Goal: Transaction & Acquisition: Purchase product/service

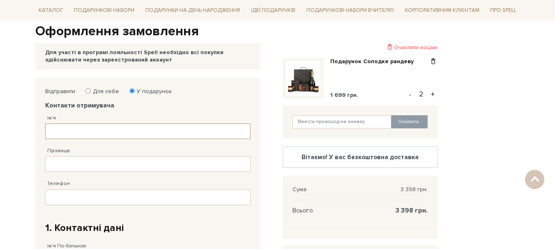
click at [75, 133] on input "Ім'я" at bounding box center [147, 132] width 205 height 16
click at [407, 97] on button "-" at bounding box center [410, 94] width 8 height 12
type input "1"
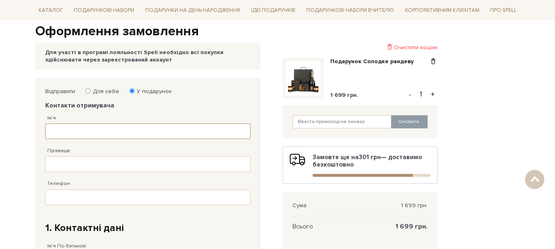
click at [90, 132] on input "Ім'я" at bounding box center [147, 132] width 205 height 16
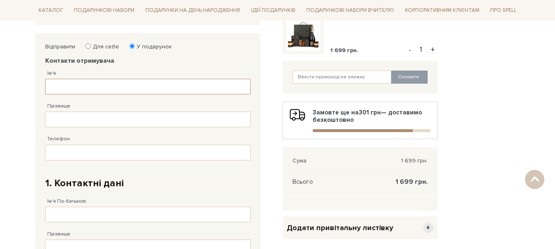
scroll to position [123, 0]
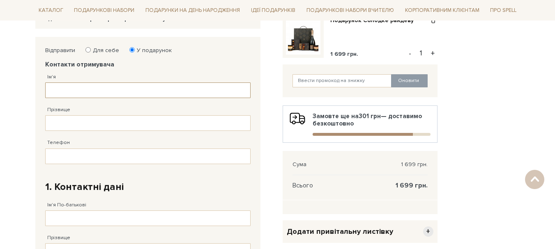
click at [95, 92] on input "Ім'я" at bounding box center [147, 91] width 205 height 16
paste input "Оксана Миколаївна"
type input "Оксана Миколаївна"
click at [130, 125] on input "Прізвище" at bounding box center [147, 123] width 205 height 16
paste input "Лімарєва"
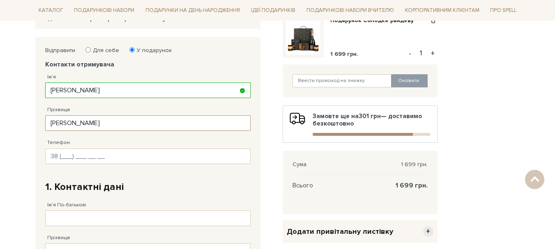
type input "Лімарєва"
click at [115, 154] on input "Телефон" at bounding box center [147, 157] width 205 height 16
click at [60, 156] on input "Телефон" at bounding box center [147, 157] width 205 height 16
paste input "38 (050) 395 11 90"
type input "38 (050) 395 11 90"
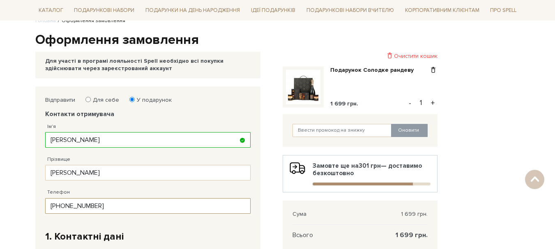
scroll to position [0, 0]
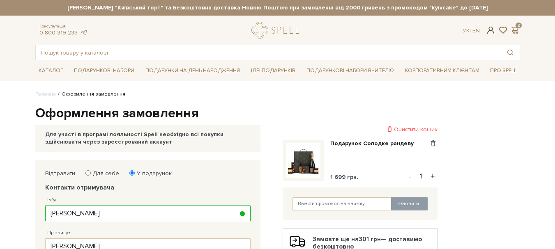
click at [491, 32] on span at bounding box center [491, 30] width 10 height 9
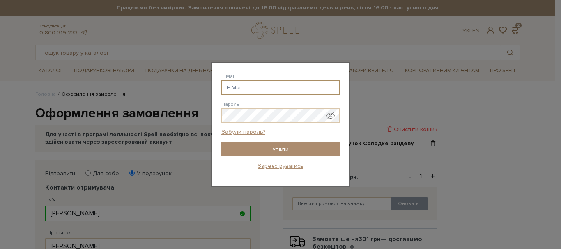
click at [239, 88] on input "E-Mail" at bounding box center [280, 88] width 118 height 14
type input "i"
type input "hr.keynas.com"
click at [284, 164] on link "Зареєструватись" at bounding box center [281, 166] width 46 height 7
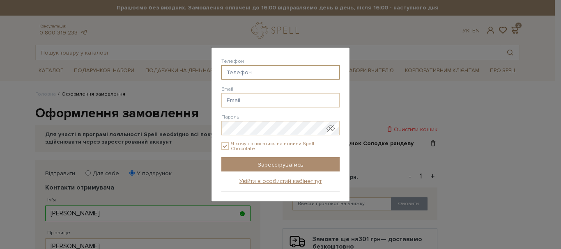
click at [260, 72] on input "Телефон" at bounding box center [280, 72] width 118 height 14
type input "38(067) 501-28-28"
click at [253, 102] on input "Email" at bounding box center [280, 100] width 118 height 14
drag, startPoint x: 269, startPoint y: 99, endPoint x: 208, endPoint y: 100, distance: 60.8
click at [208, 100] on div "Авторизація E-Mail hr.keynas.com hr.keynas.com @gmail.com hr.keynas.com @ukr.ne…" at bounding box center [280, 124] width 561 height 249
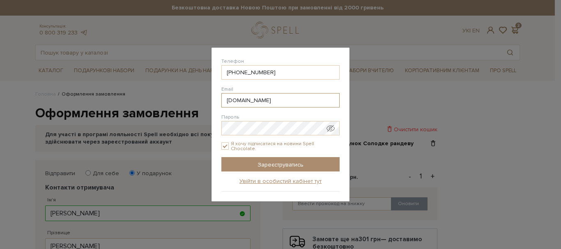
paste input "@gmail"
type input "hr.keynas@gmail.com"
click at [331, 131] on span "Показати пароль у вигляді звичайного тексту. Попередження: це відобразить ваш п…" at bounding box center [331, 129] width 8 height 8
click at [220, 144] on div "Реєстрація на сайті Телефон 38(067) 501-28-28 Email hr.keynas@gmail.com hr.keyn…" at bounding box center [281, 125] width 138 height 155
click at [224, 147] on input "Я хочу підписатися на новини Spell Chocolate." at bounding box center [224, 146] width 7 height 7
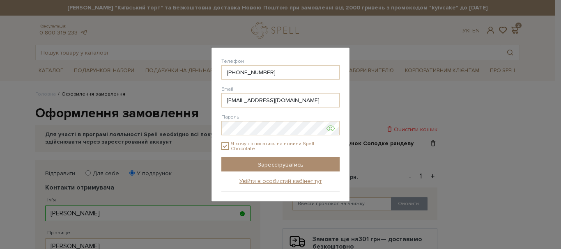
checkbox input "false"
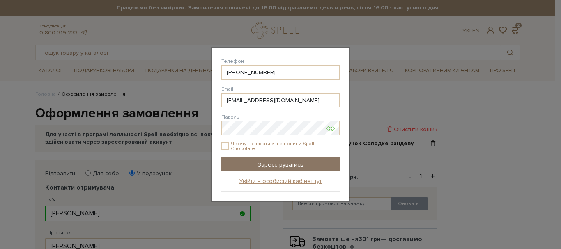
click at [294, 165] on input "Зареєструватись" at bounding box center [280, 164] width 118 height 14
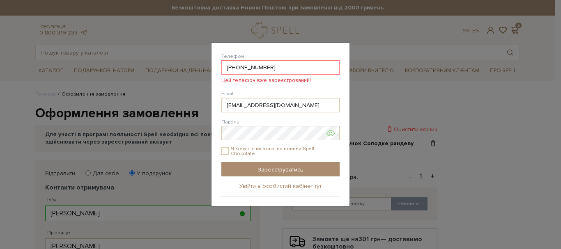
click at [296, 186] on link "Увійти в особистий кабінет тут" at bounding box center [281, 186] width 82 height 7
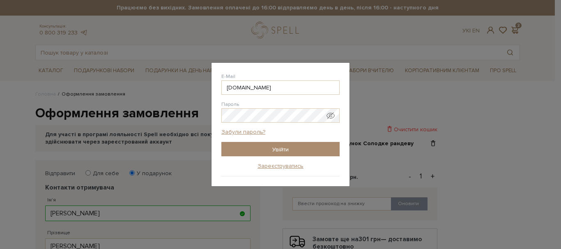
click at [303, 136] on div "Забули пароль?" at bounding box center [280, 136] width 118 height 14
click at [252, 132] on link "Забули пароль?" at bounding box center [243, 132] width 44 height 7
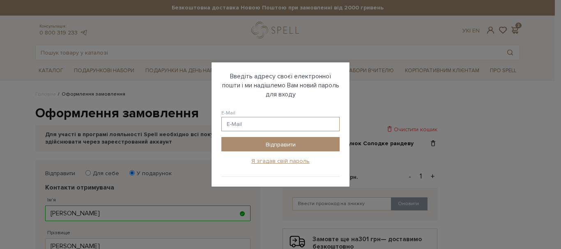
click at [255, 124] on input "E-Mail" at bounding box center [280, 124] width 118 height 14
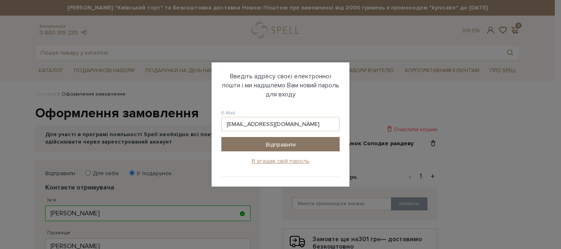
click at [284, 142] on input "Відправити" at bounding box center [280, 144] width 118 height 14
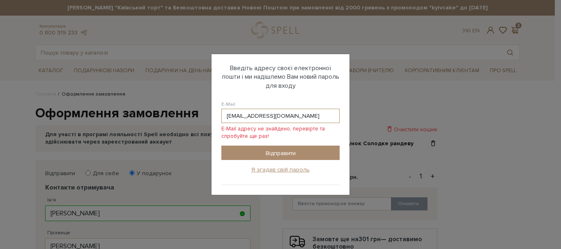
drag, startPoint x: 285, startPoint y: 115, endPoint x: 227, endPoint y: 113, distance: 58.4
click at [227, 113] on input "hr.keynas@gmail.com" at bounding box center [280, 116] width 118 height 14
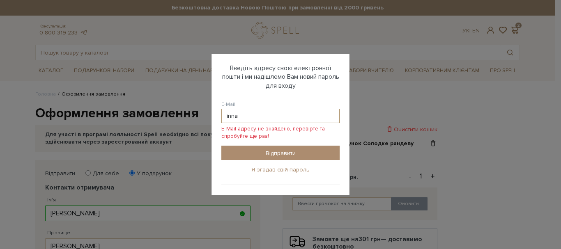
drag, startPoint x: 265, startPoint y: 116, endPoint x: 191, endPoint y: 117, distance: 74.0
click at [191, 117] on div "Авторизація E-Mail hr.keynas.com hr.keynas.com @gmail.com hr.keynas.com @ukr.ne…" at bounding box center [280, 124] width 561 height 249
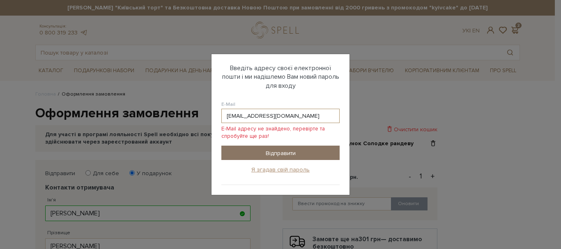
type input "[EMAIL_ADDRESS][DOMAIN_NAME]"
click at [291, 155] on input "Відправити" at bounding box center [280, 153] width 118 height 14
click at [300, 146] on input "Відправити" at bounding box center [280, 153] width 118 height 14
click at [265, 148] on input "Відправити" at bounding box center [280, 153] width 118 height 14
click at [280, 113] on div "E-Mail info@keynas.com E-Mail адресу не знайдено, перевірте та спробуйте ще раз…" at bounding box center [280, 120] width 118 height 39
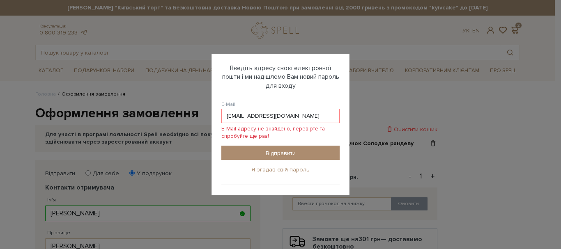
click at [0, 0] on div "Пароль відправлено на електронну адресу Увійти з новим паролем" at bounding box center [0, 0] width 0 height 0
click at [283, 190] on div "Авторизація E-Mail hr.keynas.com hr.keynas.com @gmail.com hr.keynas.com @ukr.ne…" at bounding box center [280, 124] width 561 height 249
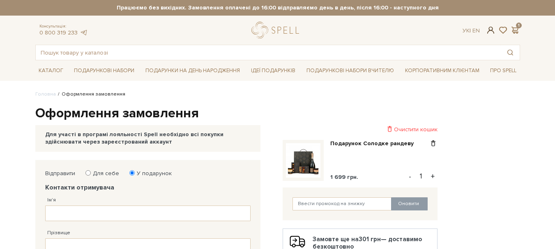
click at [491, 30] on span at bounding box center [491, 30] width 10 height 9
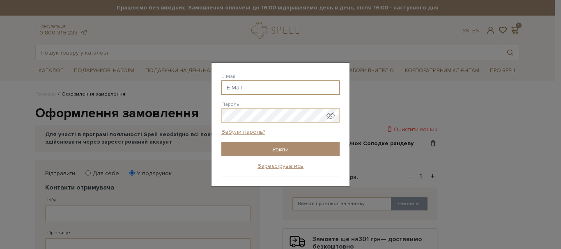
click at [252, 87] on input "E-Mail" at bounding box center [280, 88] width 118 height 14
type input "olha.diadyk@keynas.com"
click at [242, 132] on link "Забули пароль?" at bounding box center [243, 132] width 44 height 7
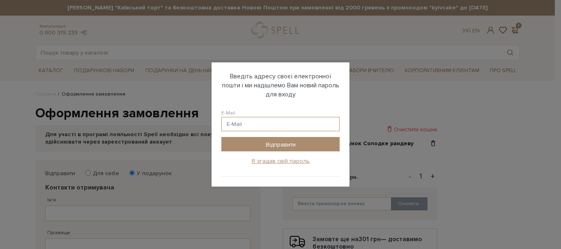
click at [285, 127] on input "E-Mail" at bounding box center [280, 124] width 118 height 14
type input "o"
click at [491, 99] on div "Авторизація E-Mail Пароль Забули пароль? Увійти Зареєструватись Забули пароль? …" at bounding box center [280, 124] width 561 height 249
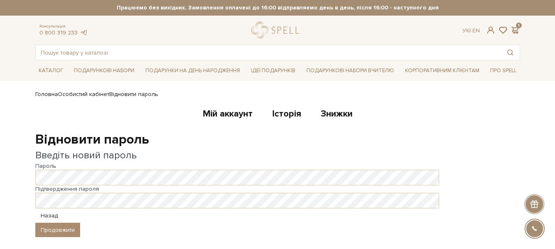
scroll to position [41, 0]
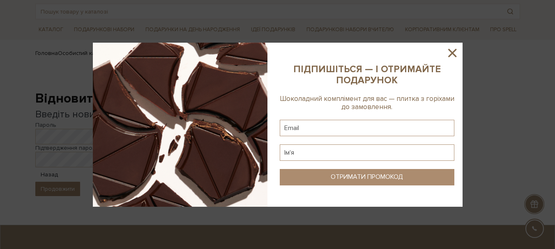
click at [451, 53] on icon at bounding box center [452, 53] width 14 height 14
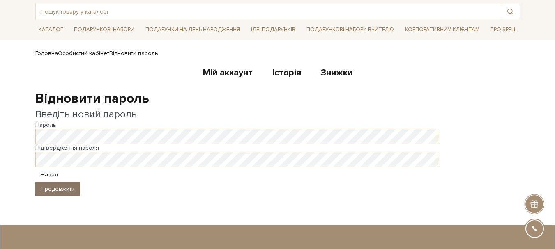
click at [64, 185] on button "Продовжити" at bounding box center [57, 189] width 45 height 14
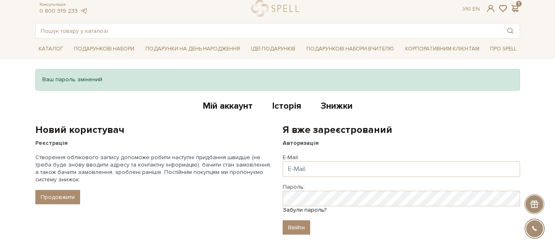
scroll to position [41, 0]
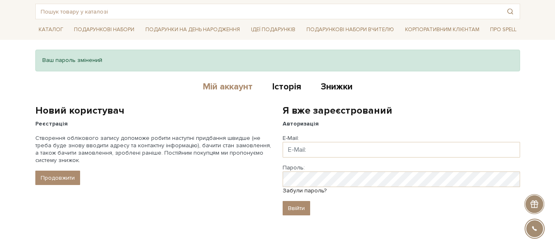
click at [229, 86] on link "Мій аккаунт" at bounding box center [228, 88] width 50 height 14
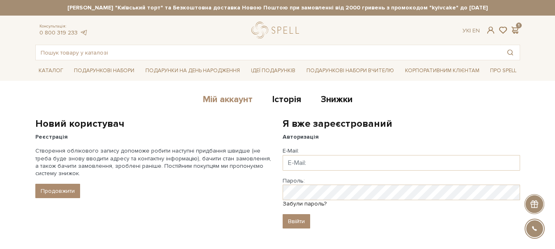
click at [237, 99] on link "Мій аккаунт" at bounding box center [228, 101] width 50 height 14
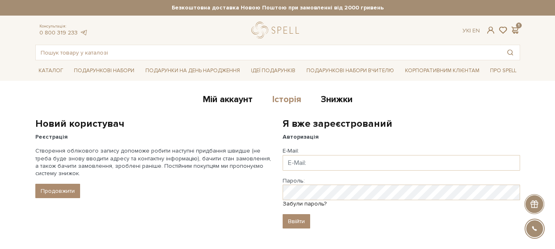
click at [292, 100] on link "Історія" at bounding box center [286, 101] width 29 height 14
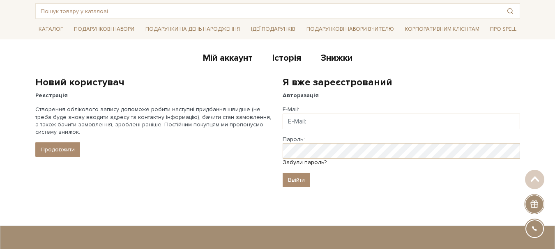
scroll to position [41, 0]
click at [322, 126] on input "Email" at bounding box center [402, 122] width 238 height 16
type input "[EMAIL_ADDRESS][DOMAIN_NAME]"
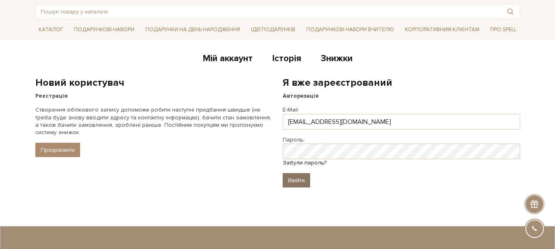
click at [303, 177] on input "Ввійти" at bounding box center [297, 180] width 28 height 14
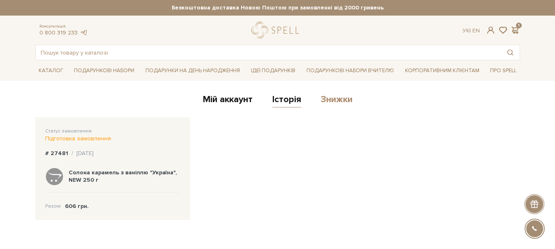
click at [337, 99] on link "Знижки" at bounding box center [337, 101] width 32 height 14
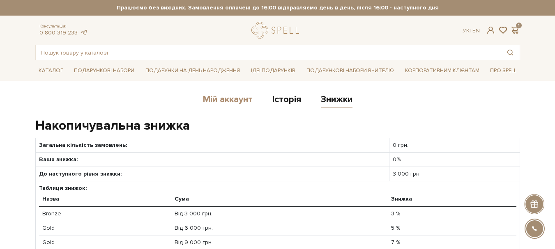
click at [233, 102] on link "Мій аккаунт" at bounding box center [228, 101] width 50 height 14
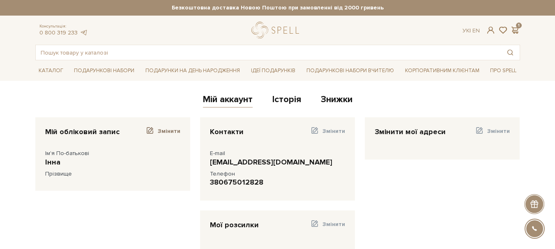
click at [177, 130] on span "Змінити" at bounding box center [169, 131] width 23 height 7
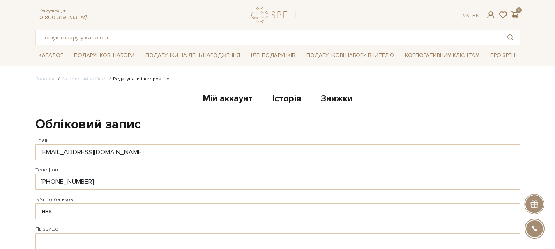
scroll to position [41, 0]
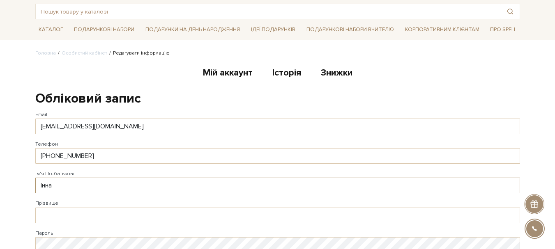
drag, startPoint x: 71, startPoint y: 185, endPoint x: 5, endPoint y: 177, distance: 67.1
type input "J"
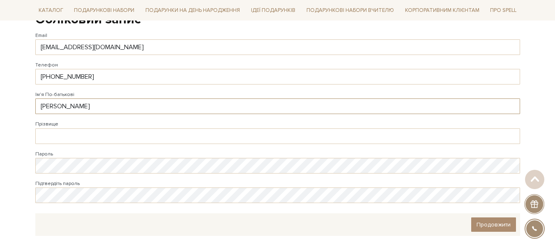
scroll to position [123, 0]
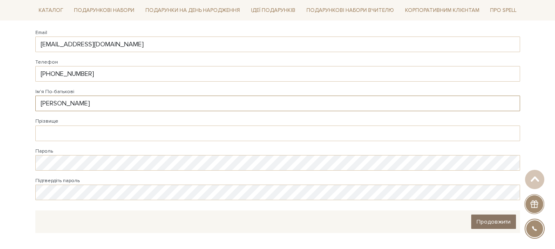
type input "Ольга"
click at [510, 220] on span "Продовжити" at bounding box center [494, 222] width 34 height 7
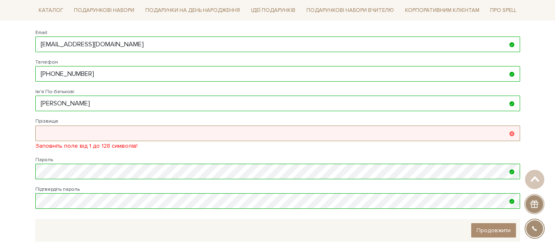
click at [120, 128] on input "Прізвище" at bounding box center [277, 134] width 485 height 16
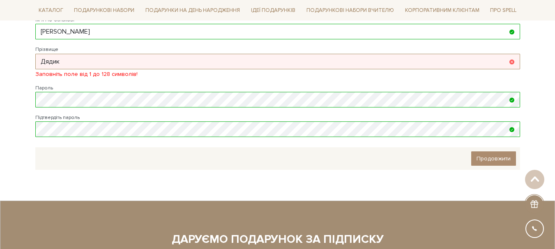
scroll to position [205, 0]
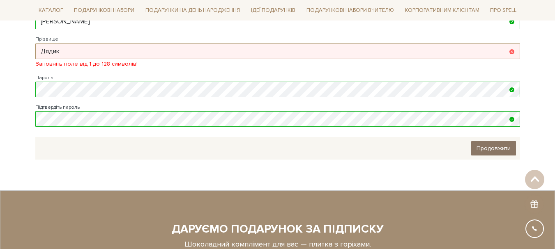
type input "Дядик"
click at [496, 146] on link "Продовжити" at bounding box center [493, 148] width 45 height 14
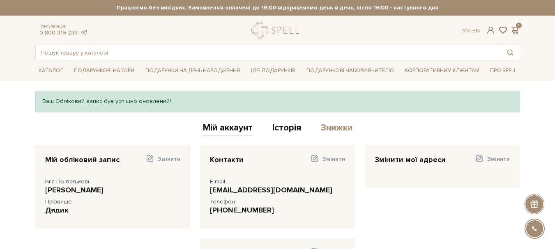
click at [345, 129] on link "Знижки" at bounding box center [337, 129] width 32 height 14
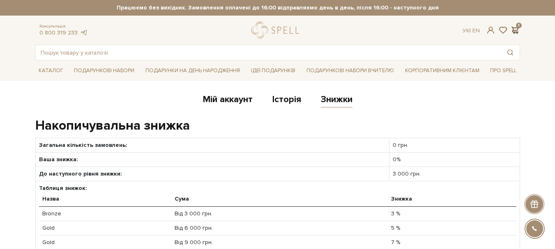
click at [513, 30] on span at bounding box center [515, 30] width 10 height 9
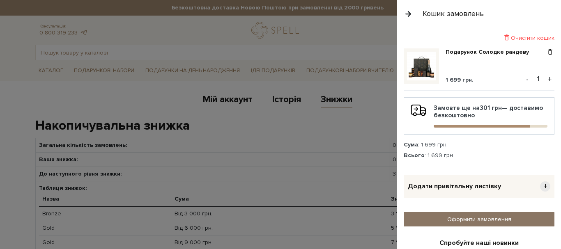
click at [495, 217] on link "Оформити замовлення" at bounding box center [479, 219] width 151 height 14
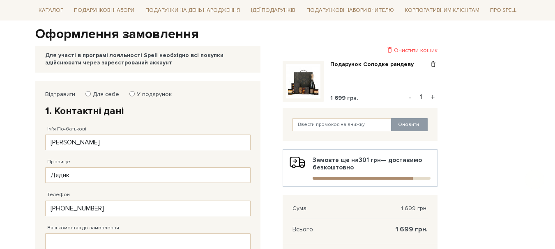
scroll to position [82, 0]
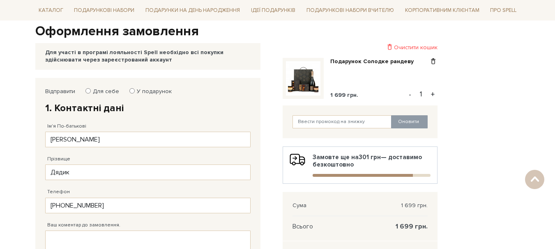
click at [149, 91] on label "У подарунок" at bounding box center [152, 91] width 40 height 7
click at [135, 91] on input "У подарунок" at bounding box center [131, 90] width 5 height 5
radio input "true"
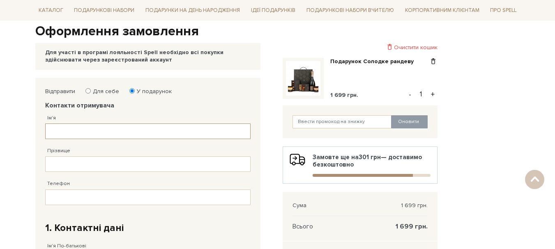
click at [88, 127] on input "Ім'я" at bounding box center [147, 132] width 205 height 16
click at [87, 132] on input "Ім'я" at bounding box center [147, 132] width 205 height 16
paste input "Оксана Миколаївна"
type input "Оксана Миколаївна"
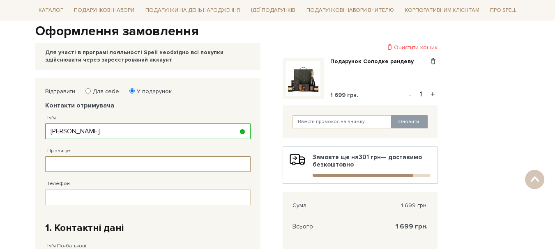
click at [109, 164] on input "Прізвище" at bounding box center [147, 165] width 205 height 16
paste input "Лімарєва"
type input "Лімарєва"
click at [71, 198] on input "Телефон" at bounding box center [147, 198] width 205 height 16
paste input "38 (050) 395 11 90"
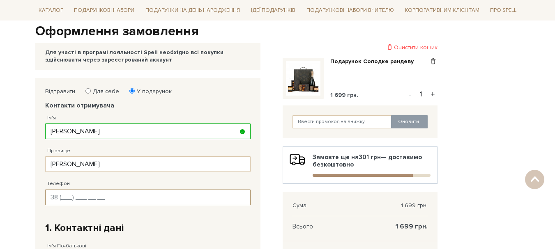
type input "38 (050) 395 11 90"
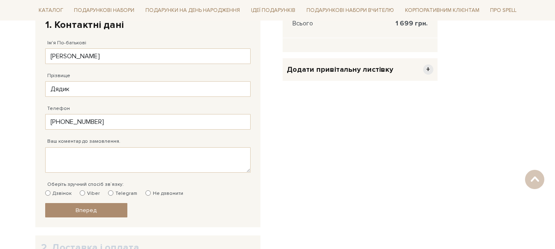
scroll to position [288, 0]
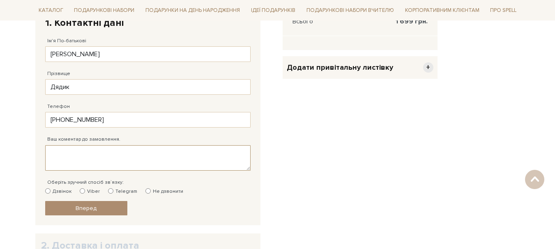
click at [91, 157] on textarea "Ваш коментар до замовлення." at bounding box center [147, 157] width 205 height 25
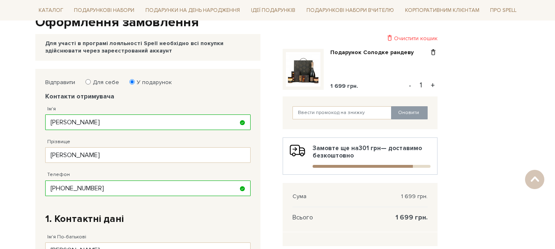
scroll to position [82, 0]
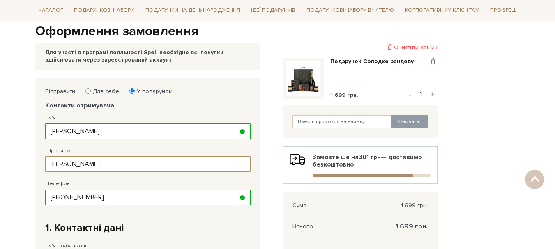
click at [225, 163] on input "Лімарєва" at bounding box center [147, 165] width 205 height 16
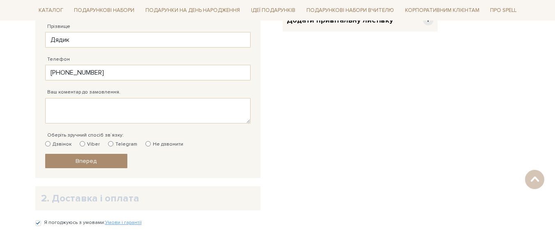
scroll to position [288, 0]
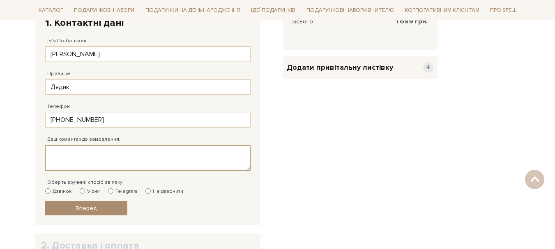
click at [73, 157] on textarea "Ваш коментар до замовлення." at bounding box center [147, 157] width 205 height 25
click at [77, 160] on textarea "Ваш коментар до замовлення." at bounding box center [147, 157] width 205 height 25
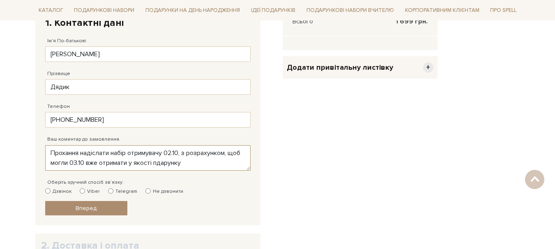
drag, startPoint x: 171, startPoint y: 164, endPoint x: 195, endPoint y: 168, distance: 24.3
click at [175, 164] on textarea "Прохання надіслати набір отримувачу 02.10, з розрахунком, щоб могли 03.10 вже о…" at bounding box center [147, 157] width 205 height 25
drag, startPoint x: 204, startPoint y: 162, endPoint x: 48, endPoint y: 153, distance: 156.0
click at [48, 152] on textarea "Прохання надіслати набір отримувачу 02.10, з розрахунком, щоб могли 03.10 вже о…" at bounding box center [147, 157] width 205 height 25
type textarea "Прохання надіслати набір отримувачу 02.10, з розрахунком, щоб могли 03.10 вже о…"
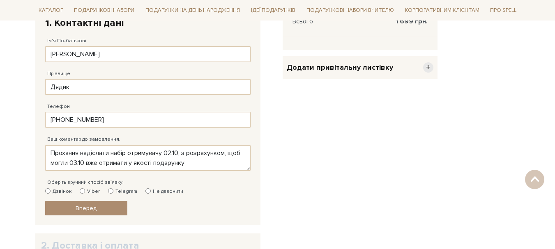
click at [5, 181] on body "Подарункові набори SALE Корпоративним клієнтам Доставка і оплата Консультація: …" at bounding box center [277, 62] width 555 height 701
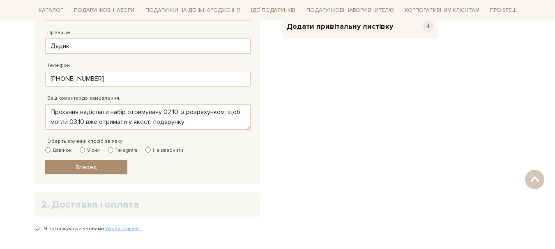
click at [48, 150] on input "Дзвінок" at bounding box center [47, 150] width 5 height 5
radio input "true"
click at [174, 116] on textarea "Прохання надіслати набір отримувачу 02.10, з розрахунком, щоб могли 03.10 вже о…" at bounding box center [147, 116] width 205 height 25
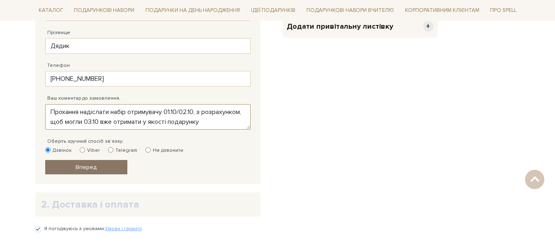
type textarea "Прохання надіслати набір отримувачу 01.10/02.10, з розрахунком, щоб могли 03.10…"
click at [94, 166] on span "Вперед" at bounding box center [86, 167] width 21 height 7
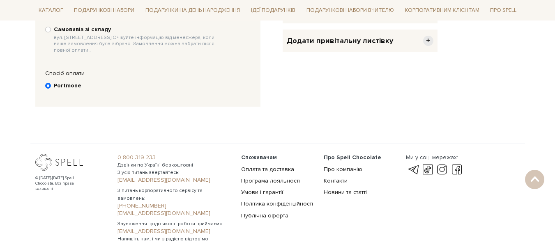
scroll to position [160, 0]
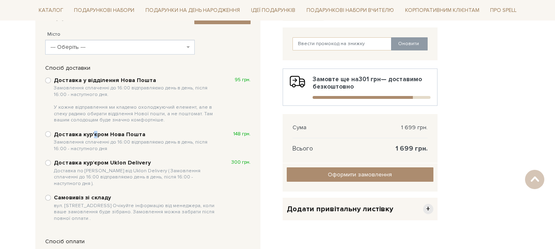
click at [92, 134] on b "Доставка кур'єром Нова Пошта Замовлення сплаченні до 16:00 відправляємо день в …" at bounding box center [136, 141] width 164 height 21
click at [49, 134] on input "Доставка кур'єром Нова Пошта Замовлення сплаченні до 16:00 відправляємо день в …" at bounding box center [48, 135] width 6 height 6
radio input "true"
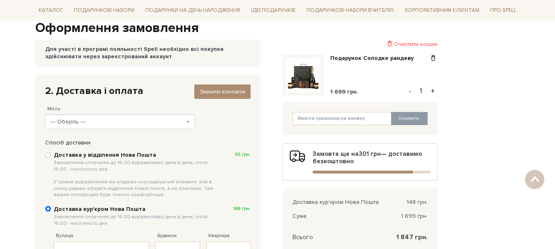
scroll to position [78, 0]
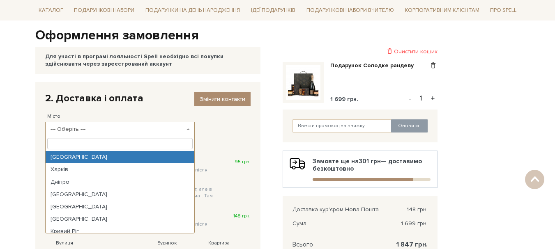
click at [152, 127] on span "--- Оберіть ---" at bounding box center [118, 129] width 134 height 8
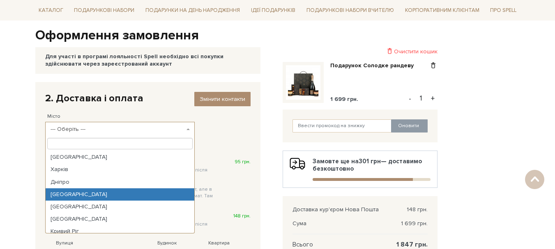
select select "Одеса"
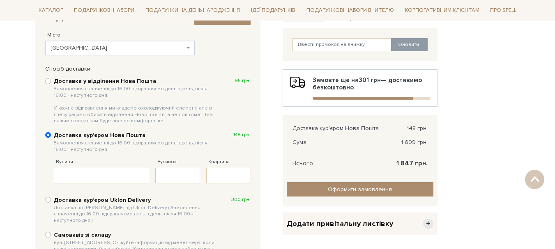
scroll to position [160, 0]
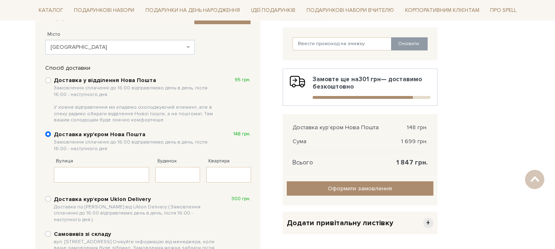
click at [119, 45] on span "Одеса" at bounding box center [118, 47] width 134 height 8
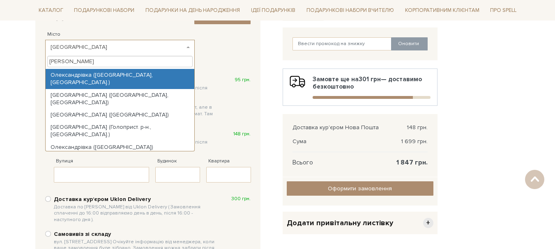
click at [80, 58] on input "олекса" at bounding box center [120, 62] width 146 height 12
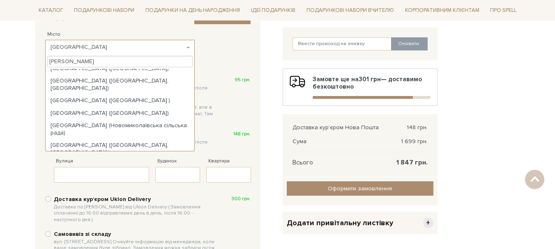
scroll to position [209, 0]
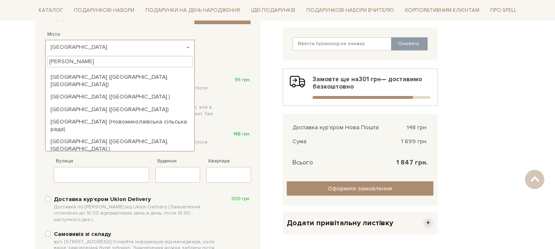
type input "олександрі"
select select "[GEOGRAPHIC_DATA] ([GEOGRAPHIC_DATA].)"
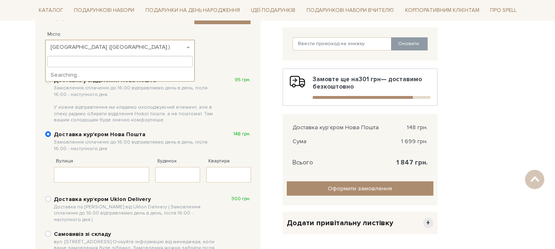
click at [151, 48] on span "[GEOGRAPHIC_DATA] ([GEOGRAPHIC_DATA].)" at bounding box center [118, 47] width 134 height 8
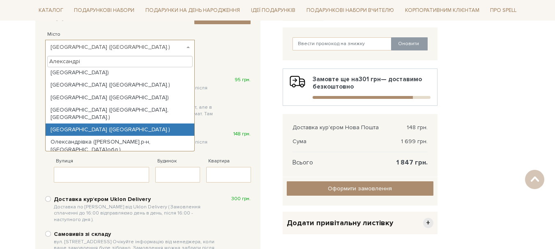
scroll to position [0, 0]
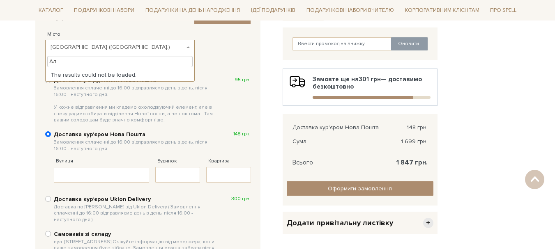
type input "А"
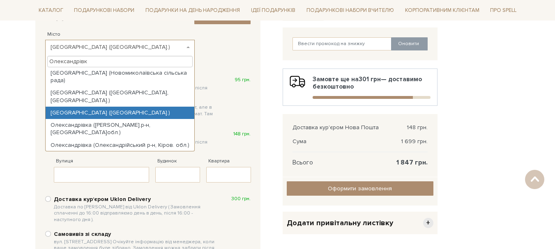
type input "Олександрівка"
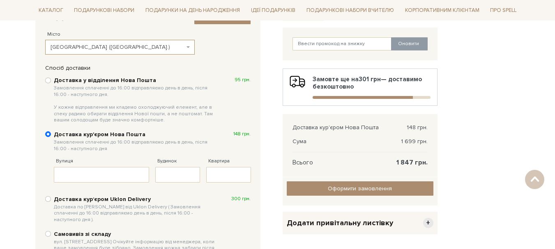
click at [189, 48] on b at bounding box center [188, 47] width 3 height 2
click at [88, 174] on input "Вулиця" at bounding box center [102, 175] width 96 height 16
type input "Маяковського"
click at [176, 177] on input "Будинок" at bounding box center [177, 175] width 45 height 16
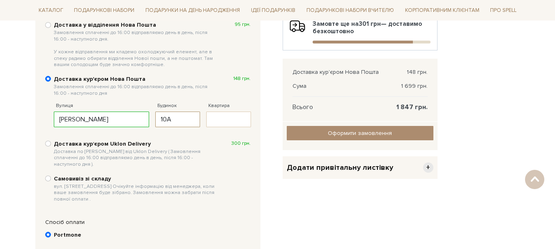
scroll to position [201, 0]
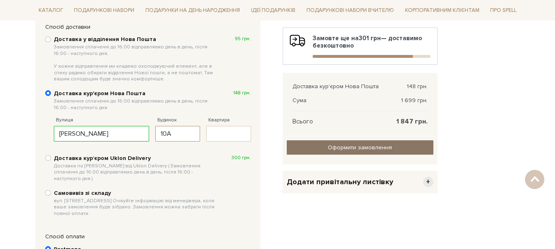
type input "10А"
click at [383, 148] on span "Оформити замовлення" at bounding box center [360, 147] width 64 height 7
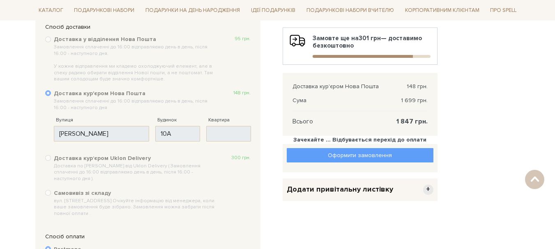
scroll to position [210, 0]
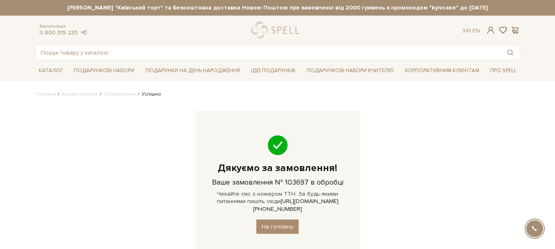
click at [531, 114] on body "Подарункові набори SALE Корпоративним клієнтам Доставка і оплата Консультація: …" at bounding box center [277, 203] width 555 height 407
click at [494, 29] on span at bounding box center [491, 30] width 10 height 9
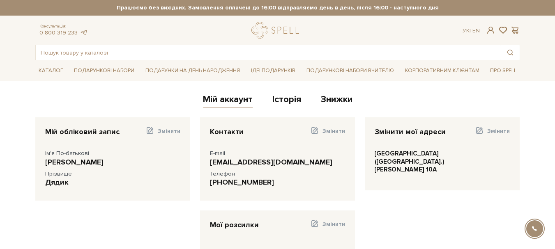
click at [0, 185] on body "Подарункові набори SALE Корпоративним клієнтам Доставка і оплата Консультація: …" at bounding box center [277, 212] width 555 height 425
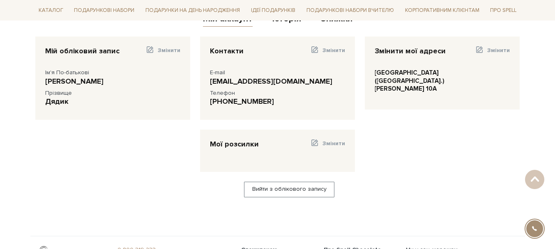
scroll to position [41, 0]
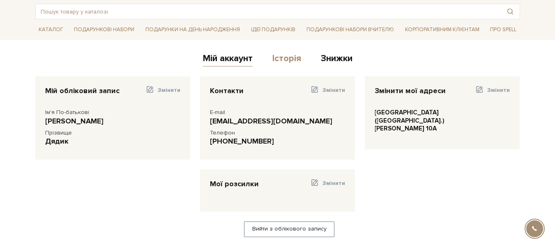
click at [288, 61] on link "Історія" at bounding box center [286, 60] width 29 height 14
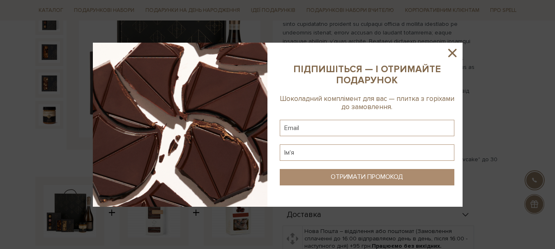
click at [451, 50] on icon at bounding box center [452, 53] width 14 height 14
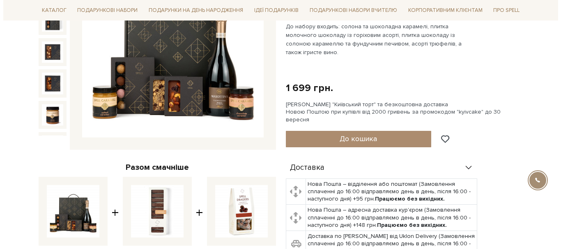
scroll to position [123, 0]
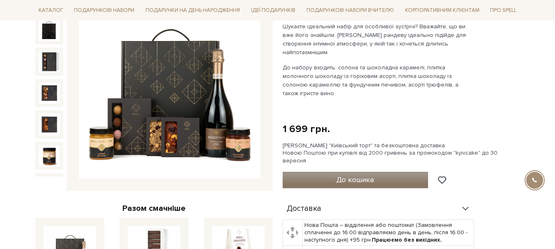
click at [363, 175] on span "До кошика" at bounding box center [355, 179] width 37 height 9
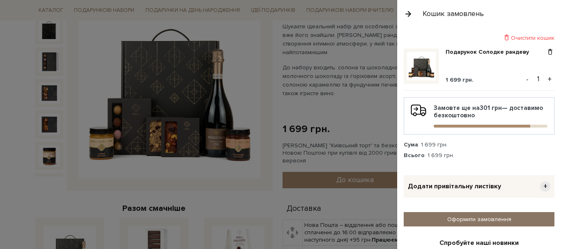
click at [498, 220] on link "Оформити замовлення" at bounding box center [479, 219] width 151 height 14
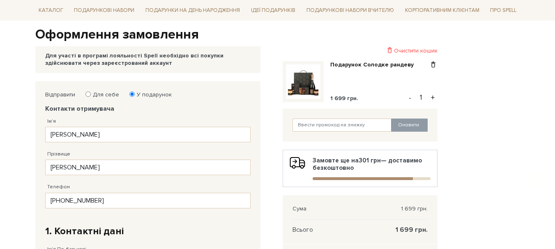
scroll to position [82, 0]
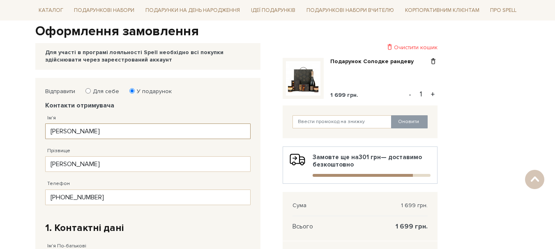
drag, startPoint x: 120, startPoint y: 132, endPoint x: 5, endPoint y: 127, distance: 115.6
drag, startPoint x: 122, startPoint y: 129, endPoint x: 0, endPoint y: 121, distance: 121.9
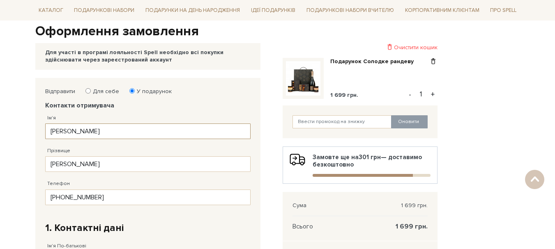
click at [88, 131] on input "[PERSON_NAME]" at bounding box center [147, 132] width 205 height 16
type input "Ольга"
click at [67, 164] on input "Лімарєва" at bounding box center [147, 165] width 205 height 16
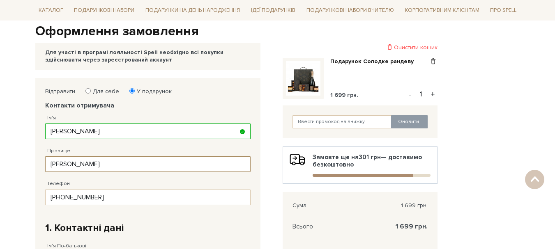
type input "Кравченко"
click at [112, 198] on input "38 (050) 395 11 90" at bounding box center [147, 198] width 205 height 16
drag, startPoint x: 129, startPoint y: 201, endPoint x: 42, endPoint y: 196, distance: 87.3
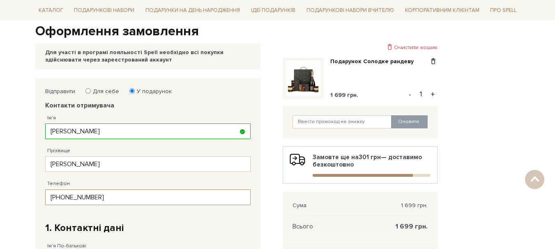
paste input "67) 123 98 27"
type input "38 (067) 123 98 27"
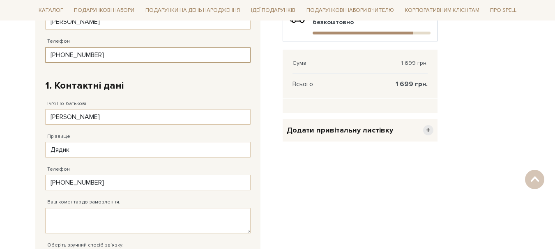
scroll to position [247, 0]
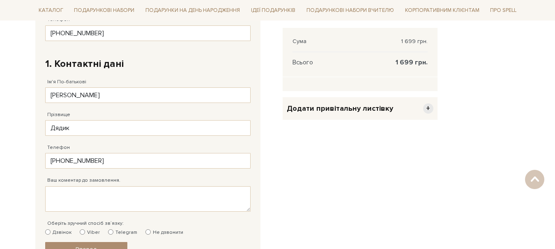
click at [55, 232] on label "Дзвінок" at bounding box center [58, 232] width 26 height 7
click at [51, 232] on input "Дзвінок" at bounding box center [47, 232] width 5 height 5
radio input "true"
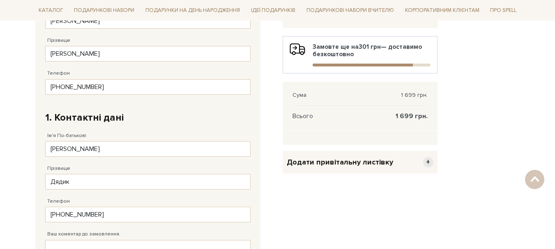
scroll to position [205, 0]
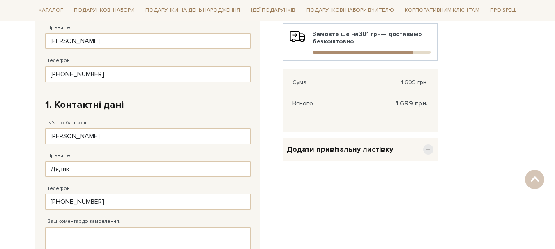
click at [427, 151] on span "+" at bounding box center [428, 150] width 10 height 10
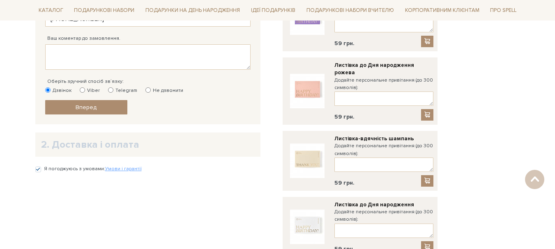
scroll to position [329, 0]
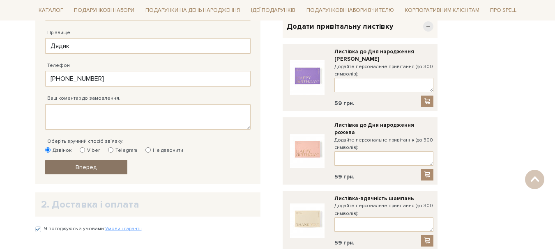
click at [80, 171] on span "Вперед" at bounding box center [86, 167] width 21 height 7
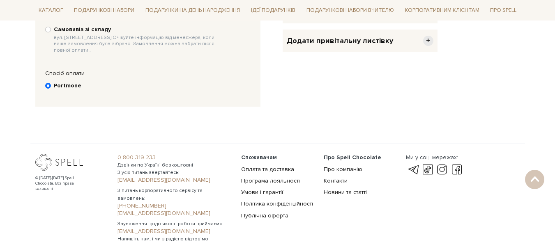
scroll to position [160, 0]
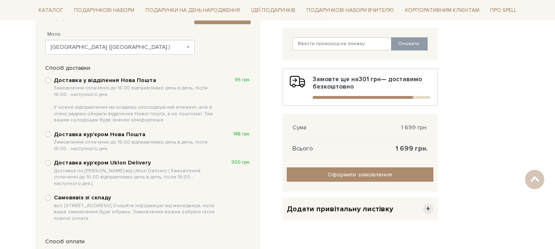
click at [77, 136] on b "Доставка кур'єром Нова Пошта Замовлення сплаченні до 16:00 відправляємо день в …" at bounding box center [136, 141] width 164 height 21
click at [51, 136] on input "Доставка кур'єром Нова Пошта Замовлення сплаченні до 16:00 відправляємо день в …" at bounding box center [48, 135] width 6 height 6
radio input "true"
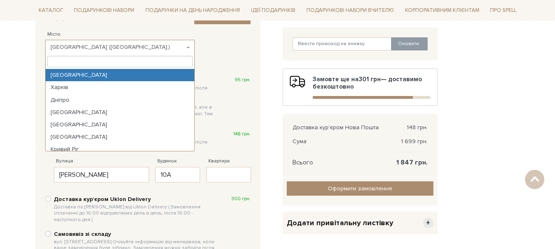
click at [78, 46] on span "Олександрівка (Одеська обл.)" at bounding box center [118, 47] width 134 height 8
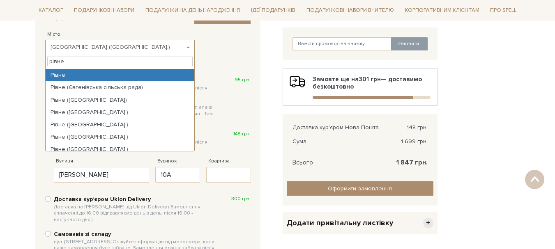
type input "рівне"
select select "Рівне"
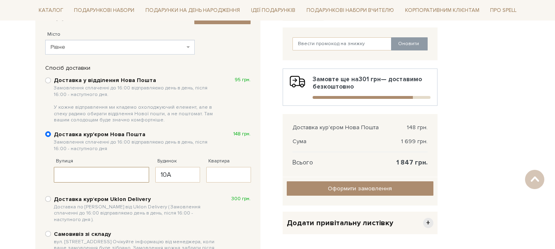
click at [79, 174] on input "Вулиця" at bounding box center [102, 175] width 96 height 16
type input "Князя Володимира"
click at [0, 197] on body "Подарункові набори SALE Корпоративним клієнтам Доставка і оплата Консультація: …" at bounding box center [277, 148] width 555 height 616
drag, startPoint x: 178, startPoint y: 180, endPoint x: 142, endPoint y: 176, distance: 36.4
click at [142, 176] on fieldset "Вулиця Князя Володимира Заповніть поле! Будинок 10А Заповніть поле! Квартира" at bounding box center [155, 166] width 203 height 33
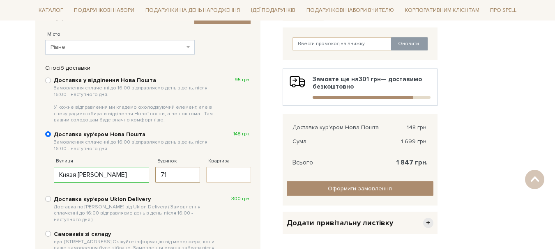
type input "71"
click at [5, 189] on body "Подарункові набори SALE Корпоративним клієнтам Доставка і оплата Консультація: …" at bounding box center [277, 148] width 555 height 616
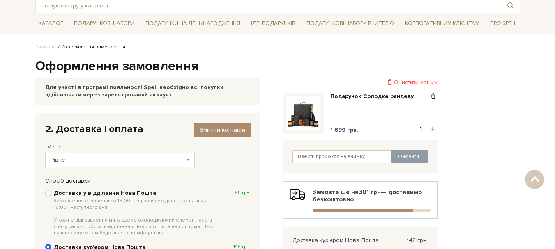
scroll to position [0, 0]
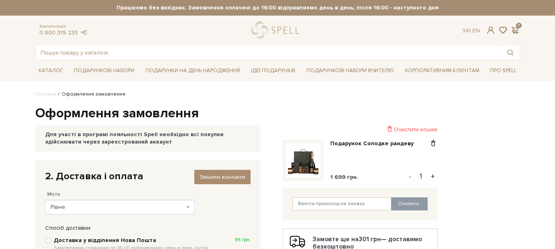
click at [72, 139] on div "Для участі в програмі лояльності Spell необхідно всі покупки здійснювати через …" at bounding box center [147, 138] width 205 height 15
click at [220, 171] on link "Змінити контакти" at bounding box center [222, 177] width 56 height 14
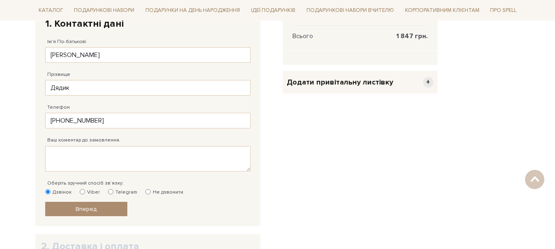
scroll to position [288, 0]
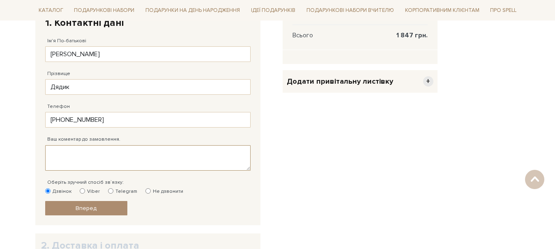
click at [105, 159] on textarea "Ваш коментар до замовлення." at bounding box center [147, 157] width 205 height 25
click at [129, 157] on textarea "Ваш коментар до замовлення." at bounding box center [147, 157] width 205 height 25
paste textarea "Прохання надіслати набір отримувачу 02.10, з розрахунком, щоб могли 03.10 вже о…"
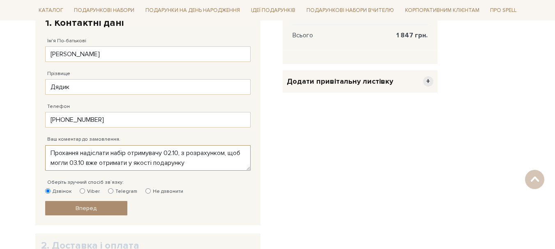
drag, startPoint x: 181, startPoint y: 152, endPoint x: 173, endPoint y: 154, distance: 8.7
click at [173, 154] on textarea "Прохання надіслати набір отримувачу 02.10, з розрахунком, щоб могли 03.10 вже о…" at bounding box center [147, 157] width 205 height 25
click at [135, 162] on textarea "Прохання надіслати набір отримувачу 03.10 або 04.10, з розрахунком, щоб могли 0…" at bounding box center [147, 157] width 205 height 25
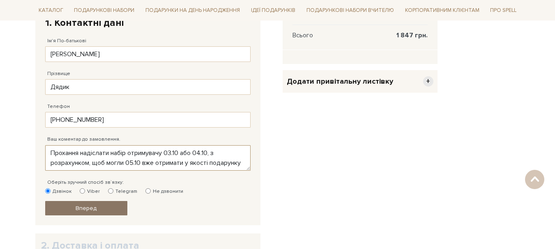
type textarea "Прохання надіслати набір отримувачу 03.10 або 04.10, з розрахунком, щоб могли 0…"
click at [97, 210] on link "Вперед" at bounding box center [86, 208] width 82 height 14
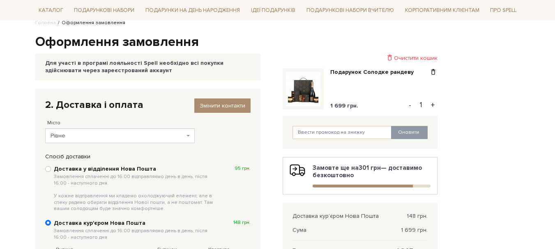
scroll to position [82, 0]
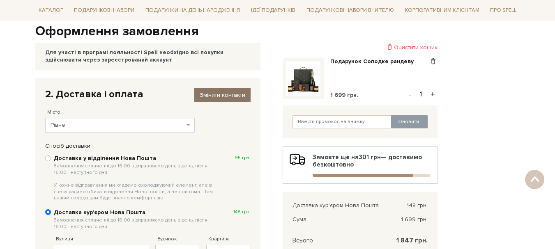
click at [240, 95] on span "Змінити контакти" at bounding box center [223, 95] width 46 height 7
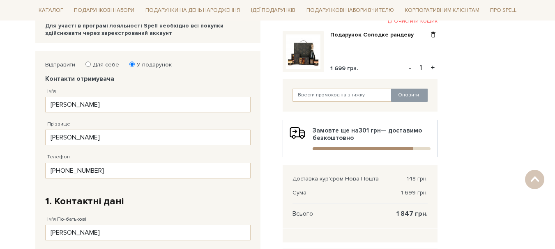
scroll to position [123, 0]
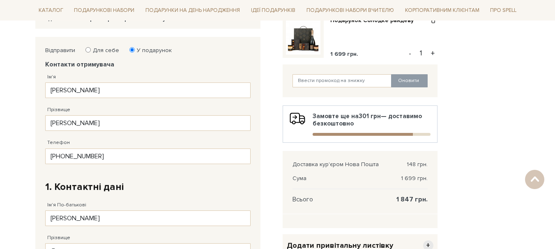
click at [0, 169] on body "Подарункові набори SALE Корпоративним клієнтам Доставка і оплата Консультація: …" at bounding box center [277, 227] width 555 height 701
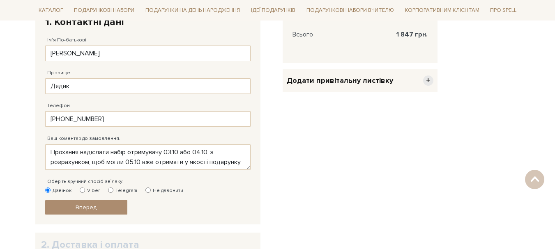
scroll to position [329, 0]
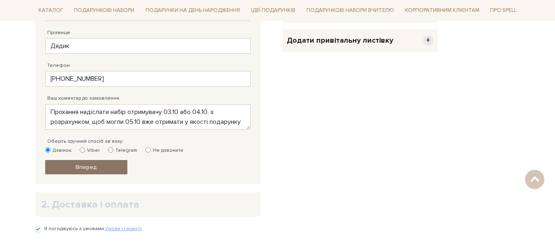
click at [95, 165] on span "Вперед" at bounding box center [86, 167] width 21 height 7
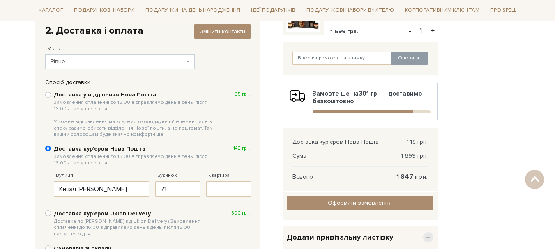
scroll to position [160, 0]
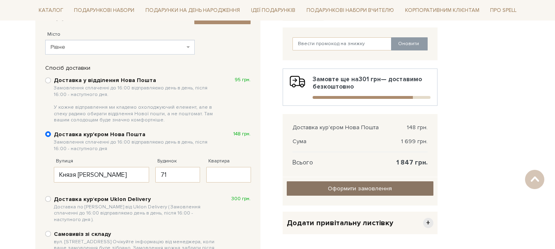
click at [367, 189] on input "Оформити замовлення" at bounding box center [360, 189] width 147 height 14
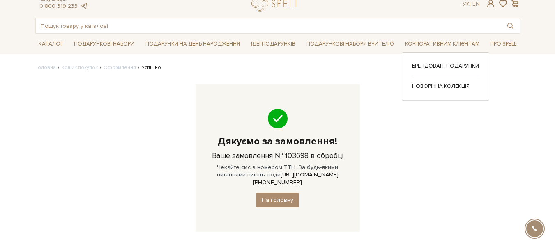
scroll to position [41, 0]
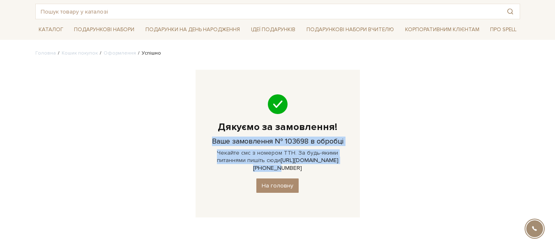
drag, startPoint x: 350, startPoint y: 162, endPoint x: 210, endPoint y: 143, distance: 140.5
click at [210, 143] on div "Дякуємо за замовлення! Ваше замовлення № 103698 в обробці Чекайте смс з номером…" at bounding box center [278, 144] width 164 height 148
copy div "Ваше замовлення № 103698 в обробці Чекайте смс з номером ТТН. За будь-якими пит…"
click at [124, 150] on div "Головна Кошик покупок Оформлення Успішно Дякуємо за замовлення! Ваше замовлення…" at bounding box center [277, 140] width 495 height 180
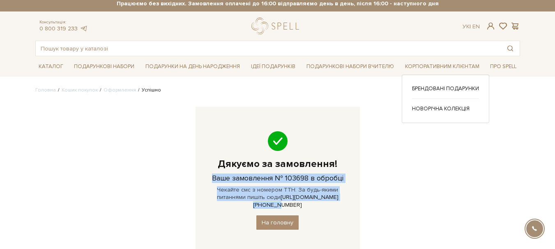
scroll to position [0, 0]
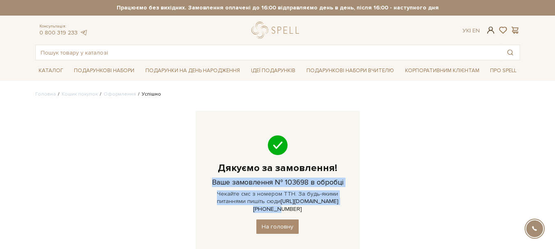
click at [492, 31] on span at bounding box center [491, 30] width 10 height 9
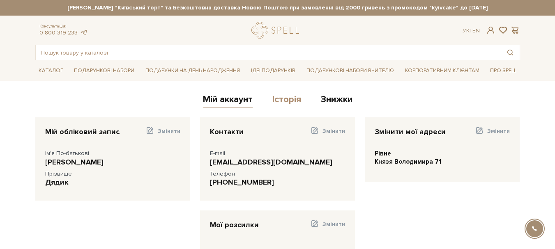
click at [294, 102] on link "Історія" at bounding box center [286, 101] width 29 height 14
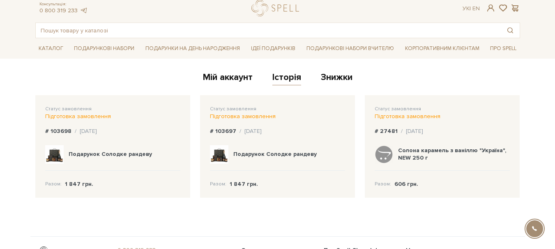
scroll to position [41, 0]
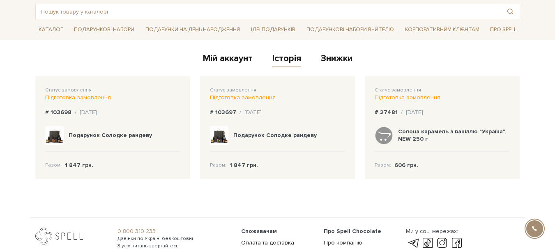
click at [247, 111] on div "/ [DATE]" at bounding box center [251, 112] width 22 height 7
click at [242, 94] on div "Підготовка замовлення" at bounding box center [277, 97] width 135 height 7
drag, startPoint x: 206, startPoint y: 113, endPoint x: 235, endPoint y: 114, distance: 28.4
click at [235, 114] on div "Статус замовлення Підготовка замовлення # 103697 / 23.09.2025 Подарунок Солодке…" at bounding box center [277, 127] width 155 height 103
copy b "# 103697"
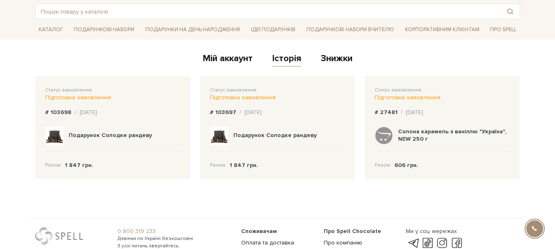
click at [116, 55] on div "Мій аккаунт Історія Знижки" at bounding box center [277, 60] width 485 height 20
click at [225, 113] on b "# 103697" at bounding box center [223, 112] width 26 height 7
click at [231, 95] on div "Підготовка замовлення" at bounding box center [277, 97] width 135 height 7
click at [218, 111] on b "# 103697" at bounding box center [223, 112] width 26 height 7
drag, startPoint x: 211, startPoint y: 116, endPoint x: 212, endPoint y: 121, distance: 5.1
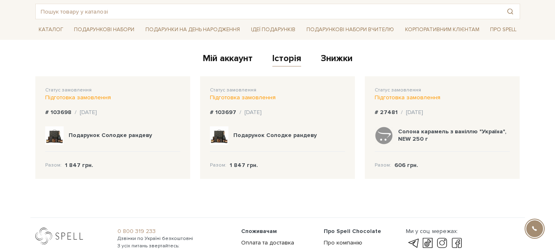
click at [211, 115] on b "# 103697" at bounding box center [223, 112] width 26 height 7
click at [224, 138] on img at bounding box center [219, 136] width 18 height 18
drag, startPoint x: 265, startPoint y: 136, endPoint x: 252, endPoint y: 152, distance: 20.5
click at [265, 136] on b "Подарунок Солодке рандеву" at bounding box center [274, 135] width 83 height 7
click at [241, 166] on b "1 847 грн." at bounding box center [244, 165] width 28 height 7
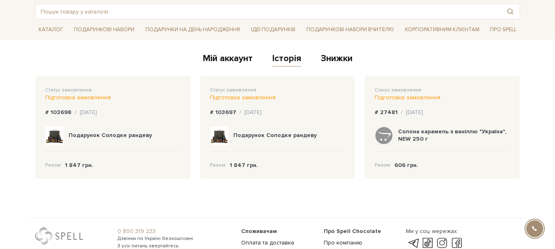
drag, startPoint x: 217, startPoint y: 166, endPoint x: 219, endPoint y: 159, distance: 7.1
click at [217, 164] on span "Разом:" at bounding box center [218, 165] width 16 height 7
click at [240, 58] on link "Мій аккаунт" at bounding box center [228, 60] width 50 height 14
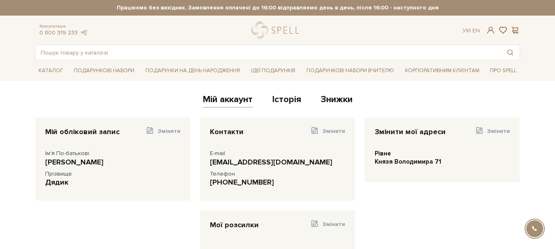
click at [377, 153] on div "Рівне Князя Володимира 71" at bounding box center [442, 158] width 135 height 16
click at [405, 160] on div "Рівне Князя Володимира 71" at bounding box center [442, 158] width 135 height 16
click at [291, 101] on link "Історія" at bounding box center [286, 101] width 29 height 14
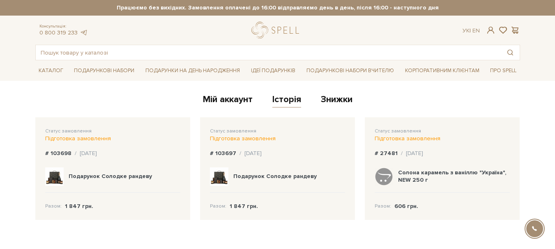
click at [87, 136] on div "Підготовка замовлення" at bounding box center [112, 138] width 135 height 7
click at [73, 130] on span "Статус замовлення" at bounding box center [68, 131] width 46 height 6
click at [68, 143] on div "Підготовка замовлення" at bounding box center [112, 138] width 135 height 7
click at [62, 156] on b "# 103698" at bounding box center [58, 153] width 26 height 7
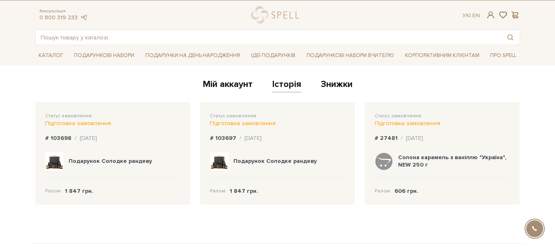
scroll to position [41, 0]
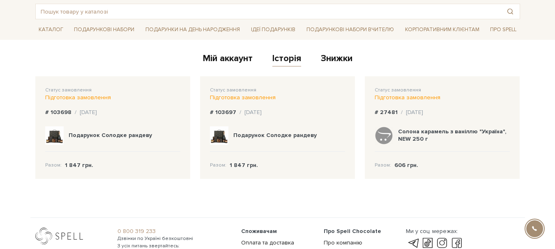
click at [226, 113] on b "# 103697" at bounding box center [223, 112] width 26 height 7
click at [262, 115] on div "/ [DATE]" at bounding box center [251, 112] width 22 height 7
click at [241, 132] on b "Подарунок Солодке рандеву" at bounding box center [274, 135] width 83 height 7
click at [82, 167] on b "1 847 грн." at bounding box center [79, 165] width 28 height 7
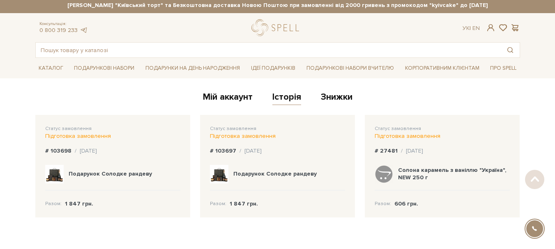
scroll to position [0, 0]
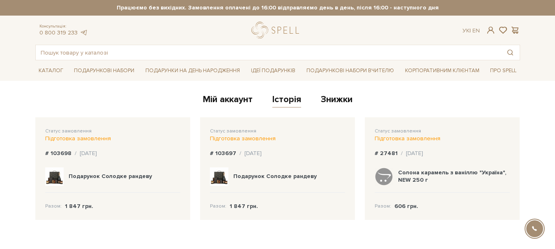
drag, startPoint x: 72, startPoint y: 208, endPoint x: 145, endPoint y: 203, distance: 73.7
click at [74, 207] on b "1 847 грн." at bounding box center [79, 206] width 28 height 7
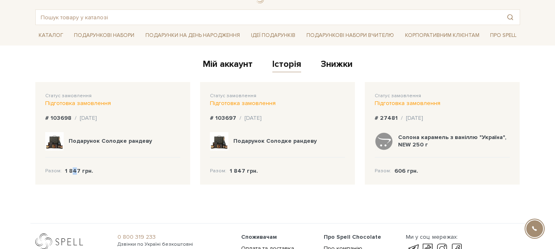
scroll to position [82, 0]
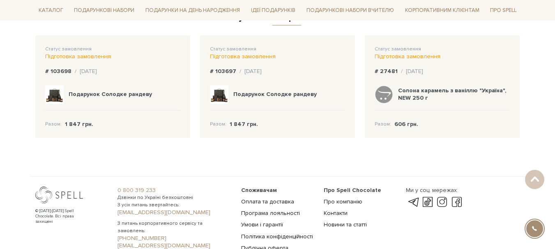
click at [99, 120] on div "Разом: 1 847 грн." at bounding box center [112, 119] width 135 height 17
drag, startPoint x: 229, startPoint y: 129, endPoint x: 240, endPoint y: 106, distance: 25.2
click at [229, 127] on div "Статус замовлення Підготовка замовлення # 103697 / [DATE] Подарунок Солодке ран…" at bounding box center [277, 86] width 155 height 103
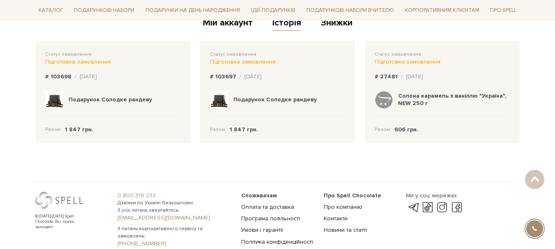
scroll to position [41, 0]
